Goal: Task Accomplishment & Management: Use online tool/utility

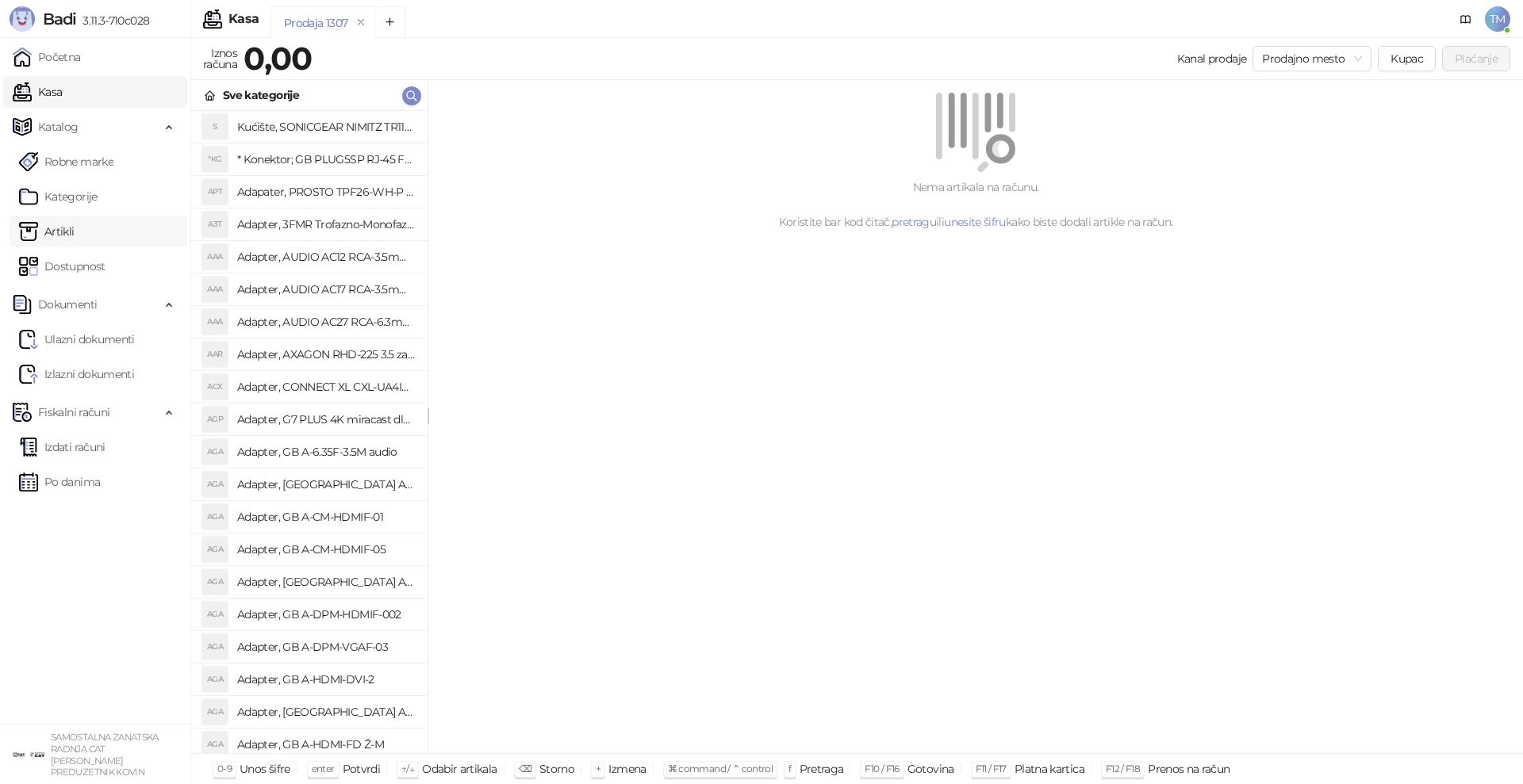
click at [62, 227] on link "Artikli" at bounding box center [47, 232] width 56 height 32
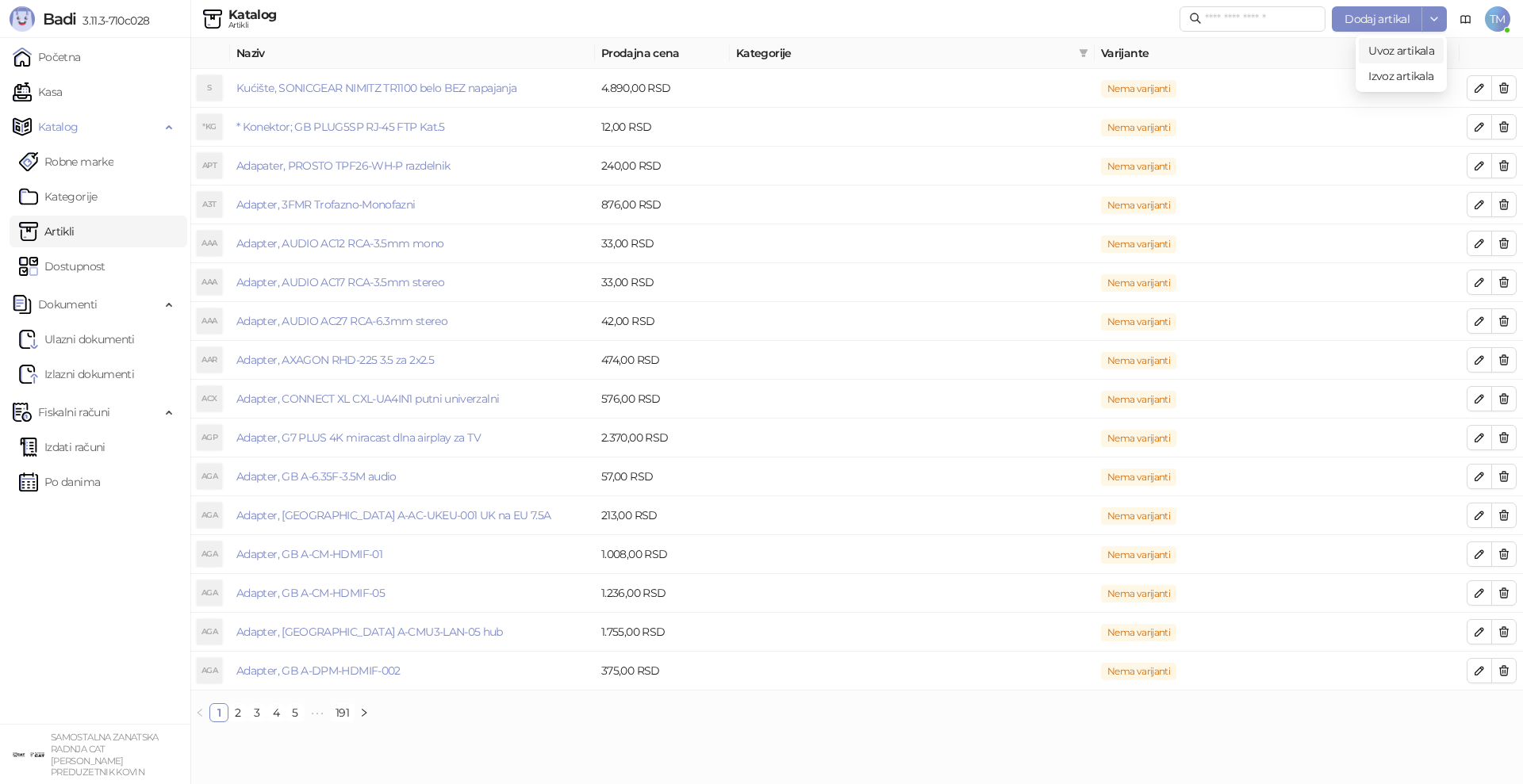
click at [1414, 46] on span "Uvoz artikala" at bounding box center [1401, 50] width 66 height 14
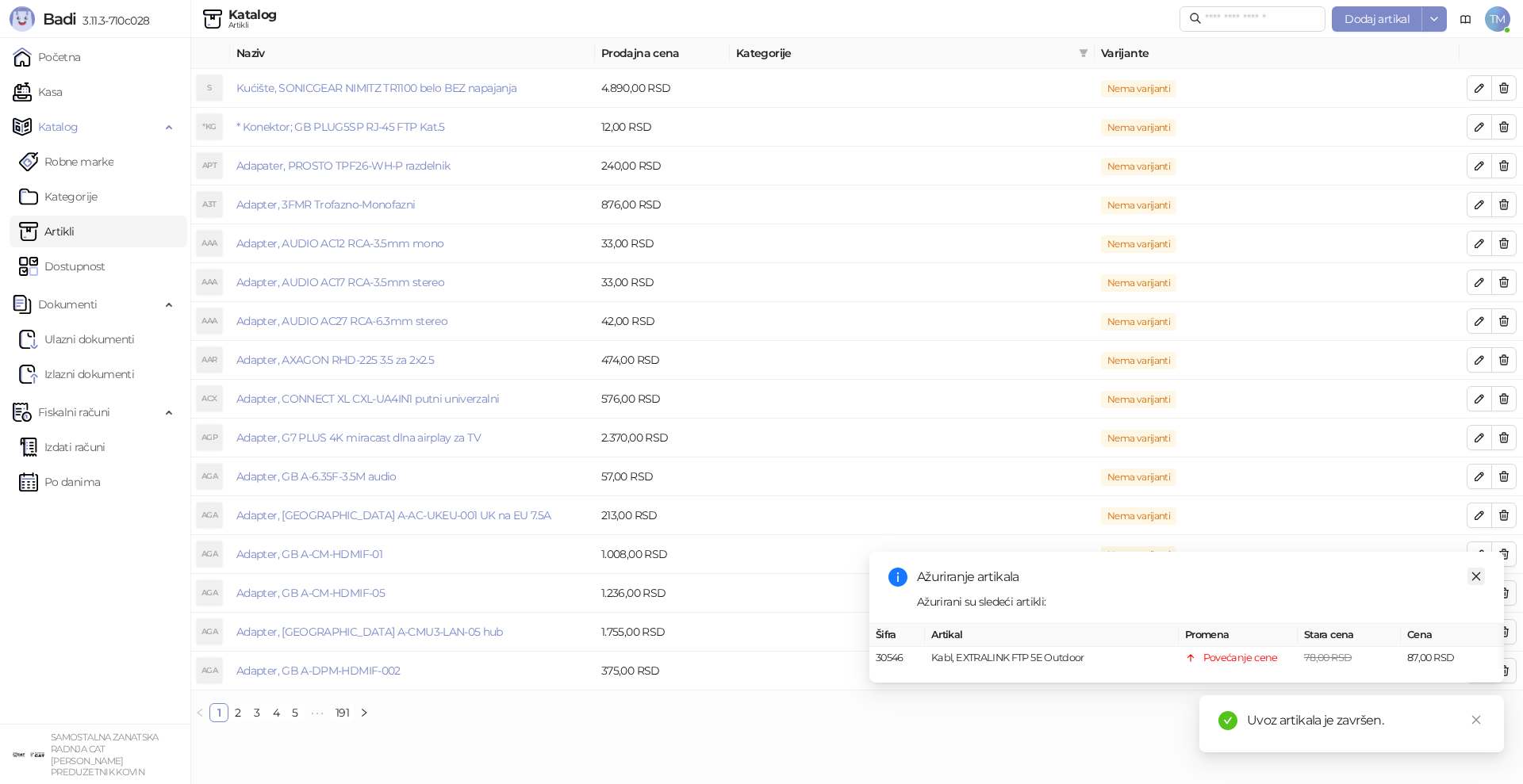
click at [1478, 575] on icon "close" at bounding box center [1476, 576] width 9 height 9
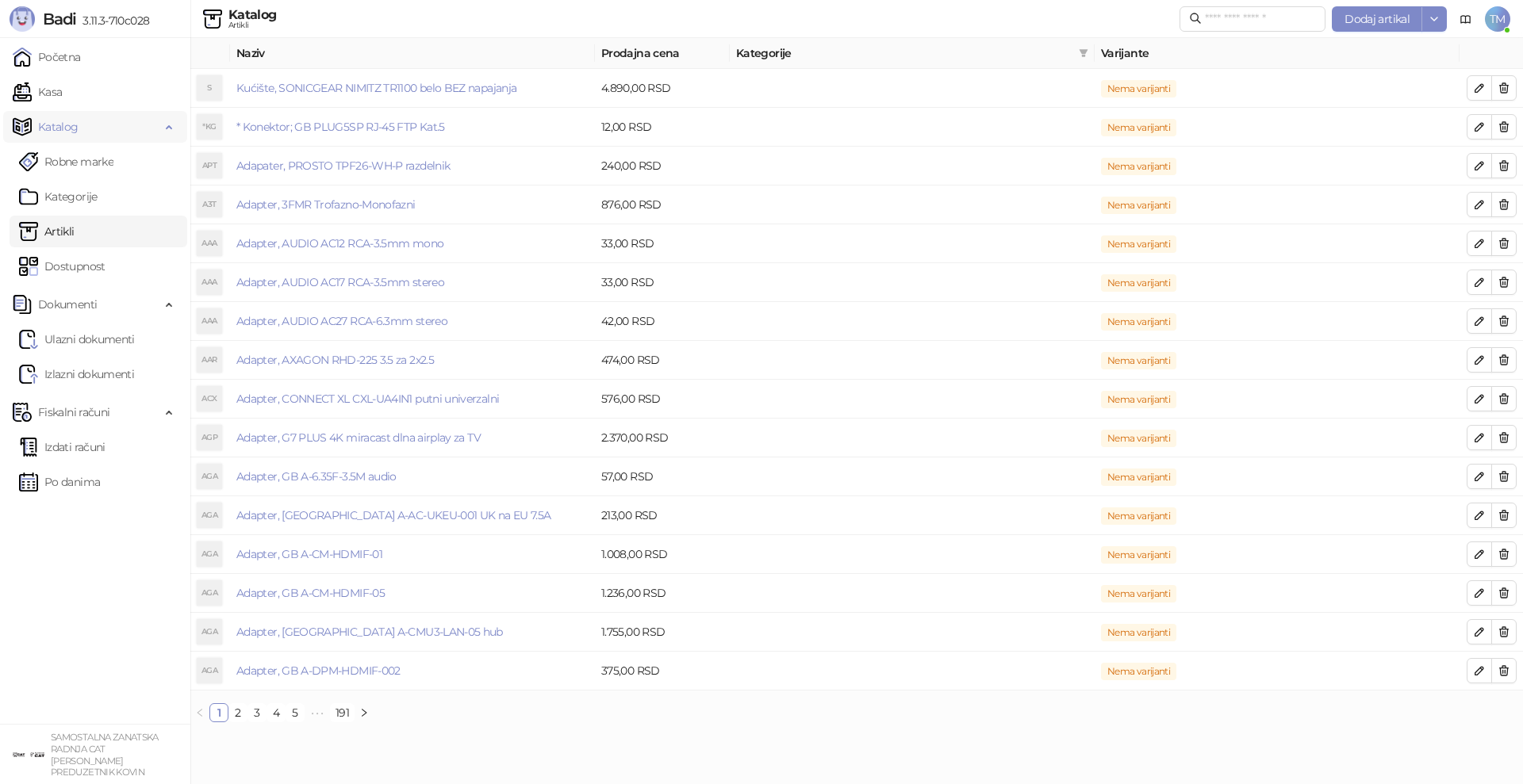
click at [72, 129] on span "Katalog" at bounding box center [57, 126] width 40 height 32
click at [71, 132] on span "Katalog" at bounding box center [57, 126] width 40 height 32
click at [59, 232] on link "Artikli" at bounding box center [47, 232] width 56 height 32
click at [1403, 50] on span "Uvoz artikala" at bounding box center [1401, 50] width 66 height 14
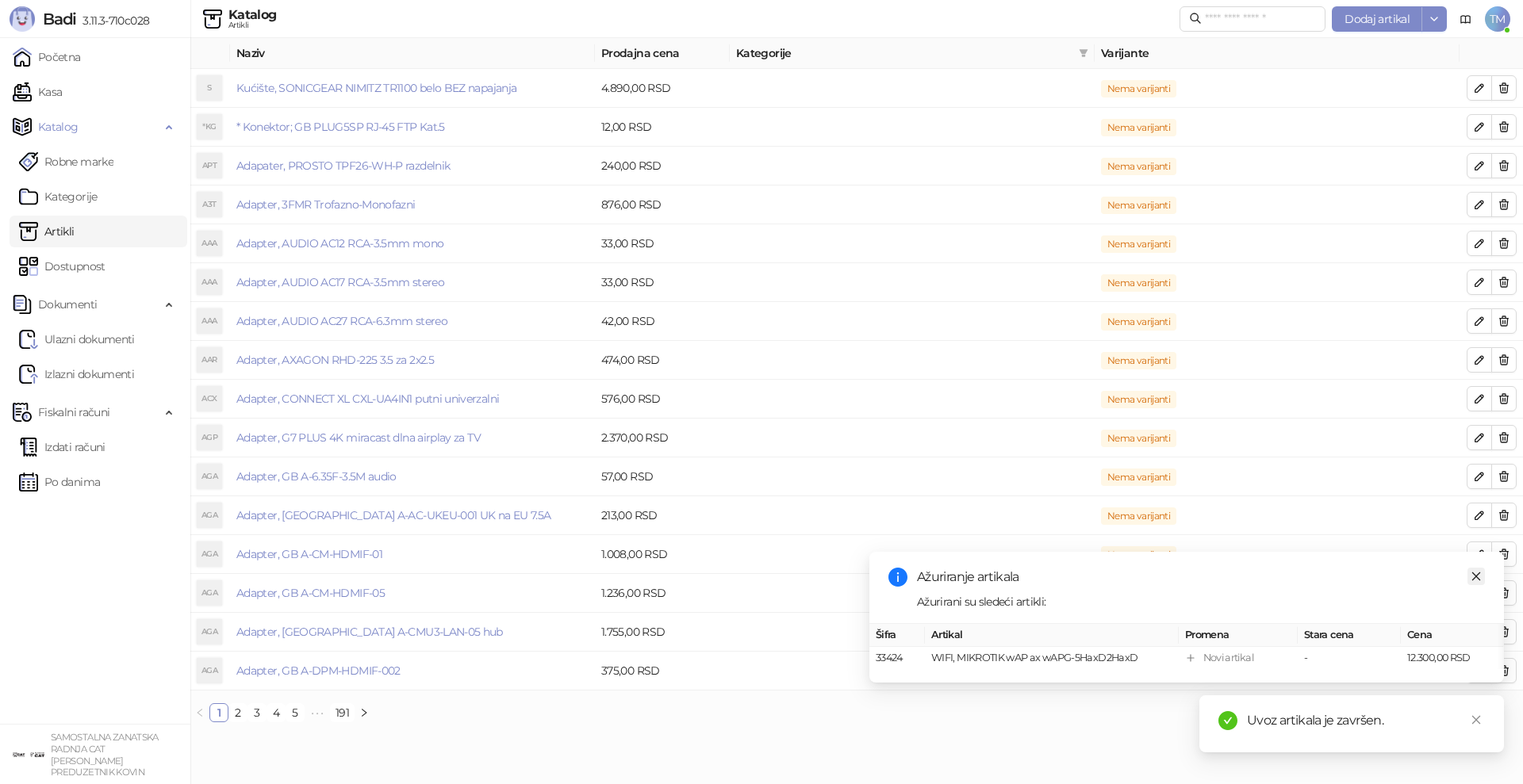
click at [1476, 578] on icon "close" at bounding box center [1476, 577] width 11 height 11
